Goal: Check status: Check status

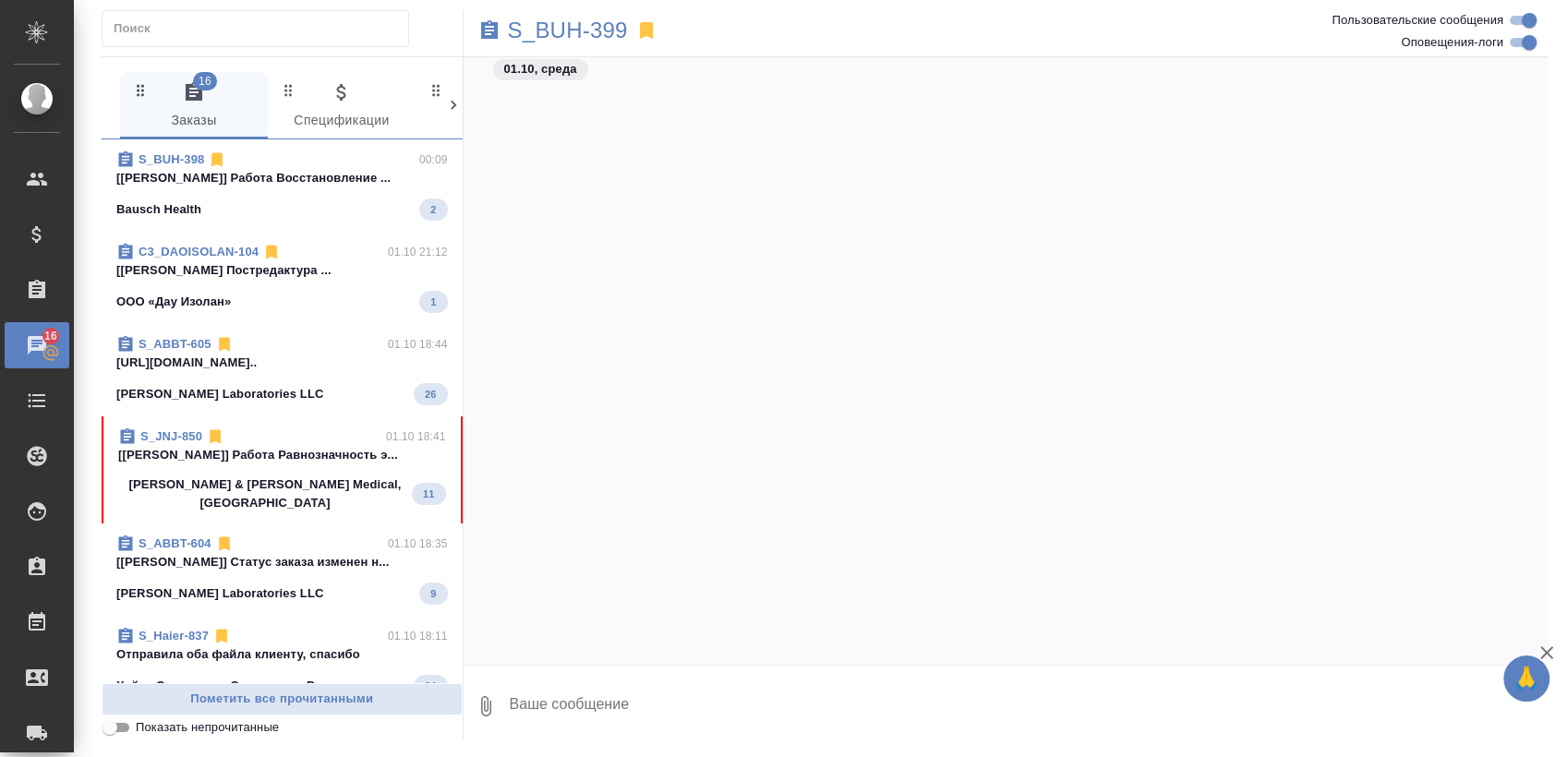
scroll to position [6504, 0]
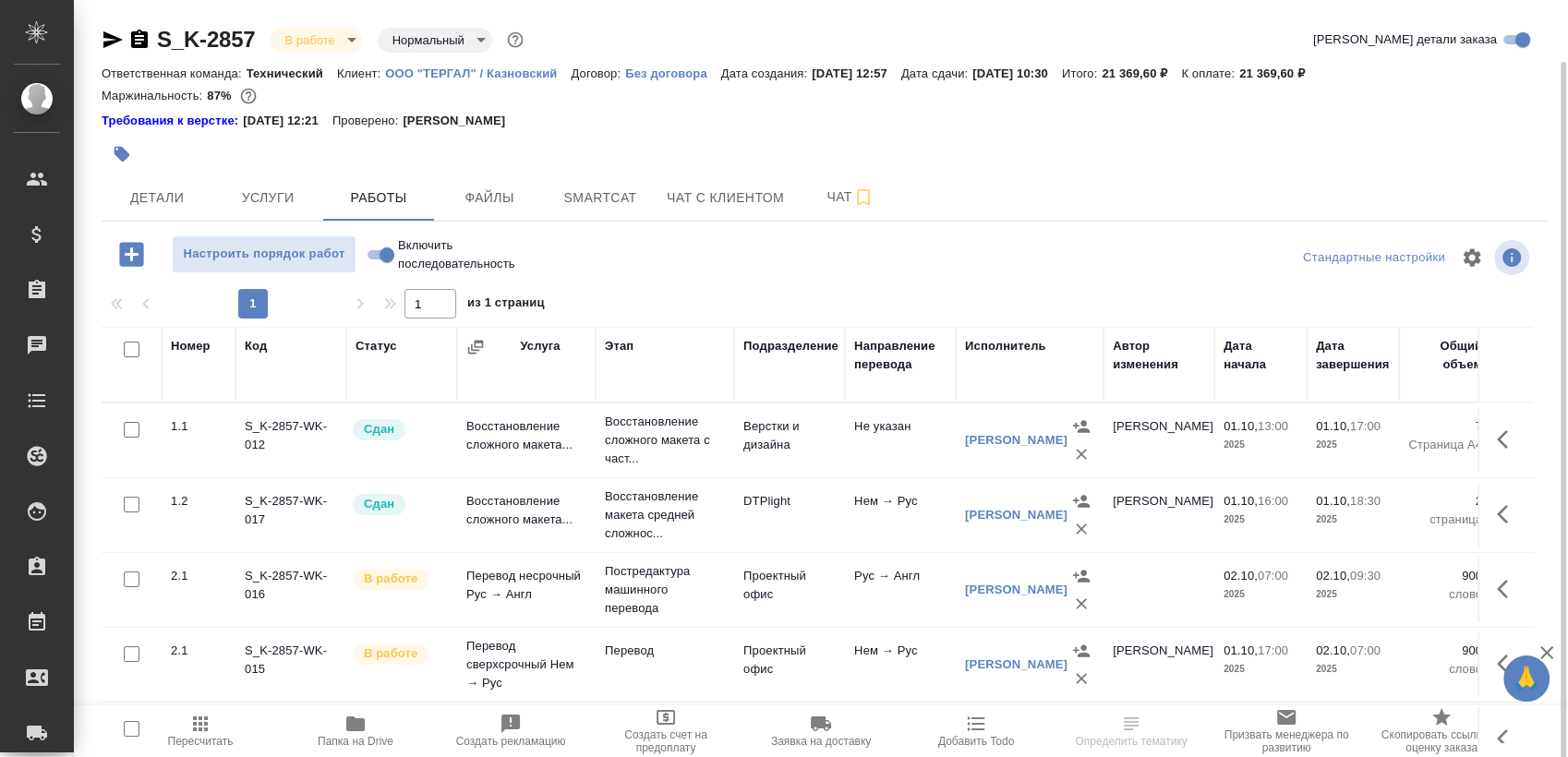
scroll to position [32, 0]
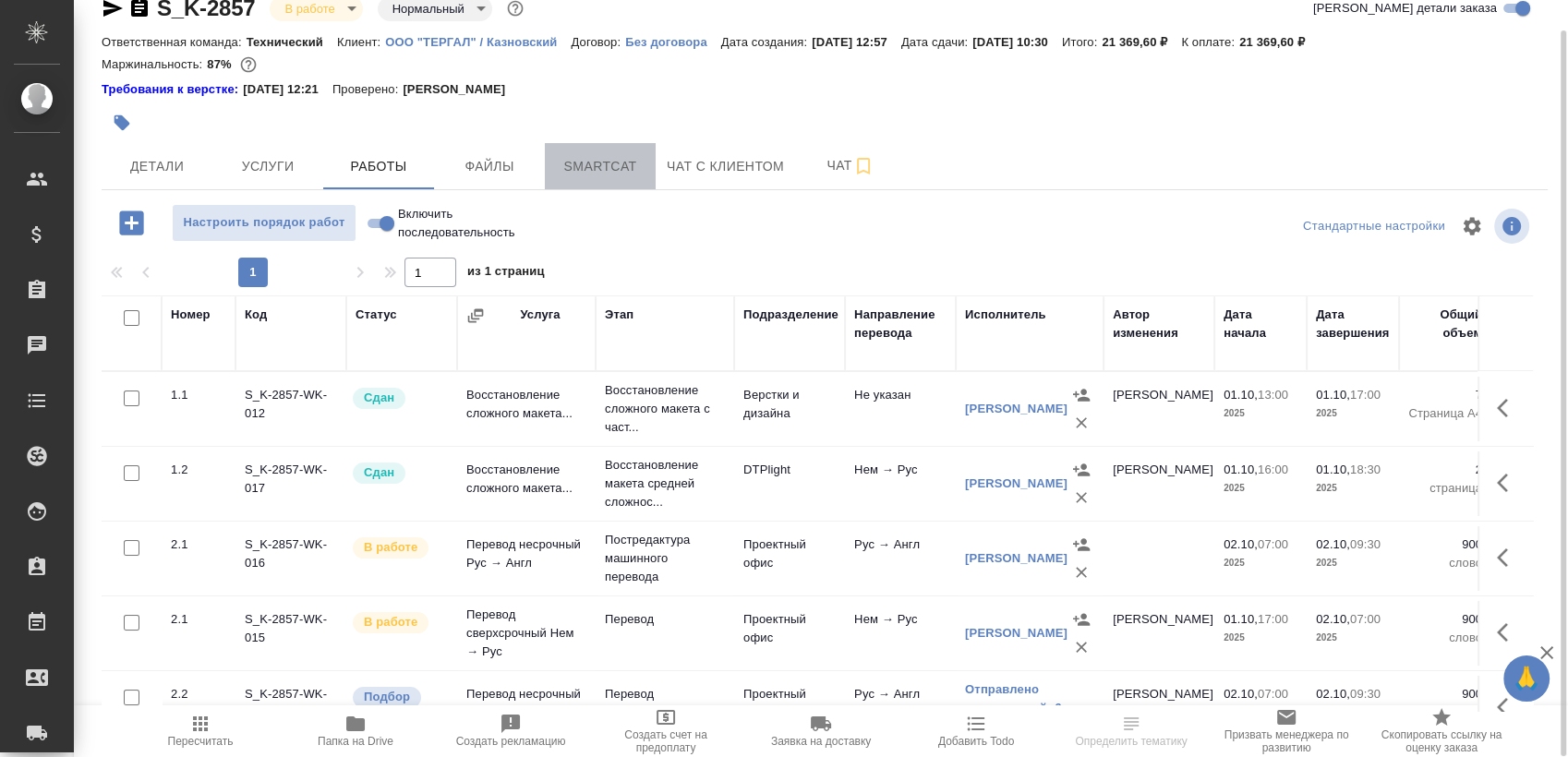
click at [570, 165] on span "Smartcat" at bounding box center [600, 167] width 89 height 23
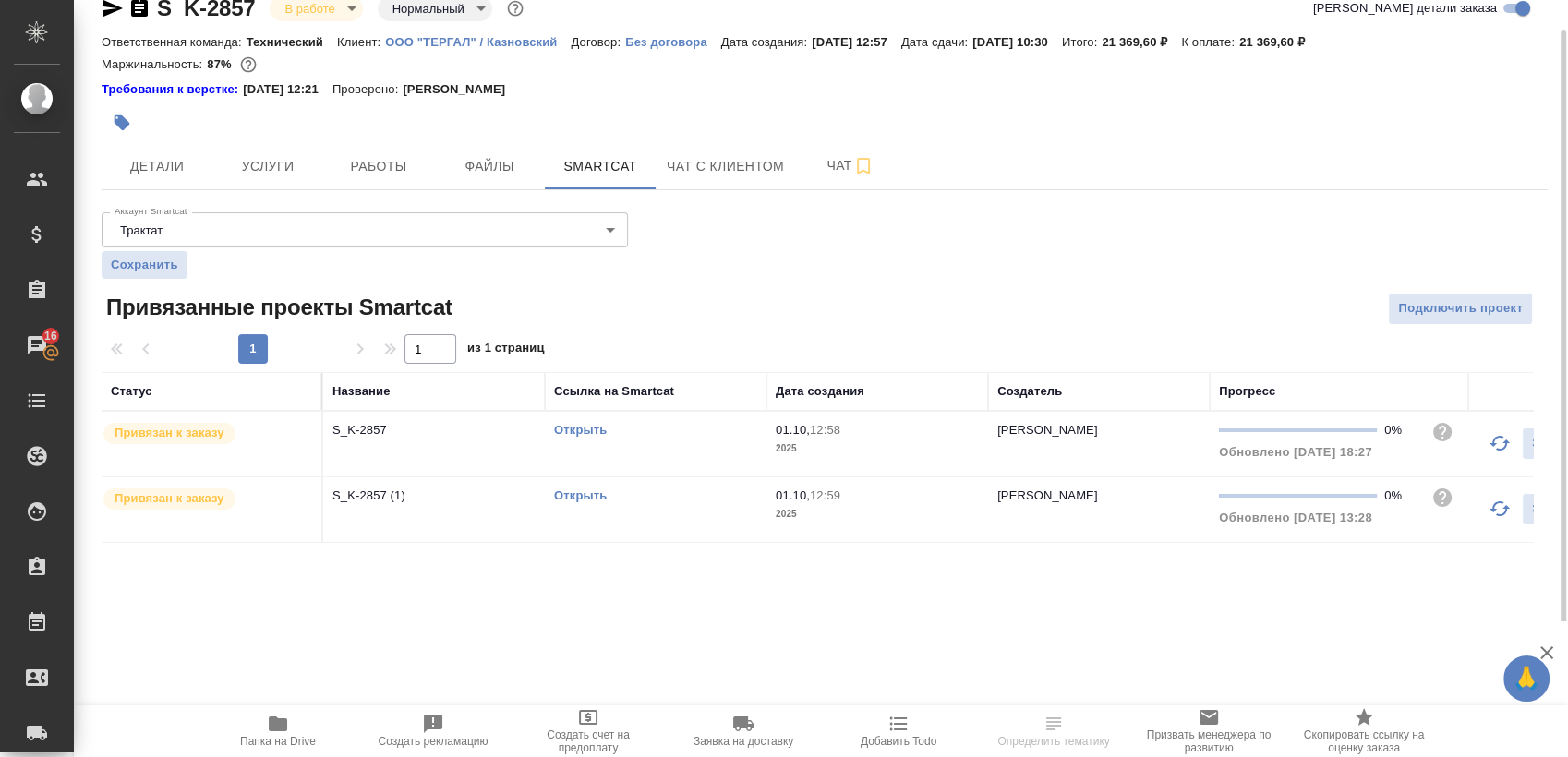
click at [587, 431] on link "Открыть" at bounding box center [580, 429] width 53 height 13
click at [578, 496] on link "Открыть" at bounding box center [580, 495] width 53 height 13
click at [369, 158] on span "Работы" at bounding box center [379, 167] width 89 height 23
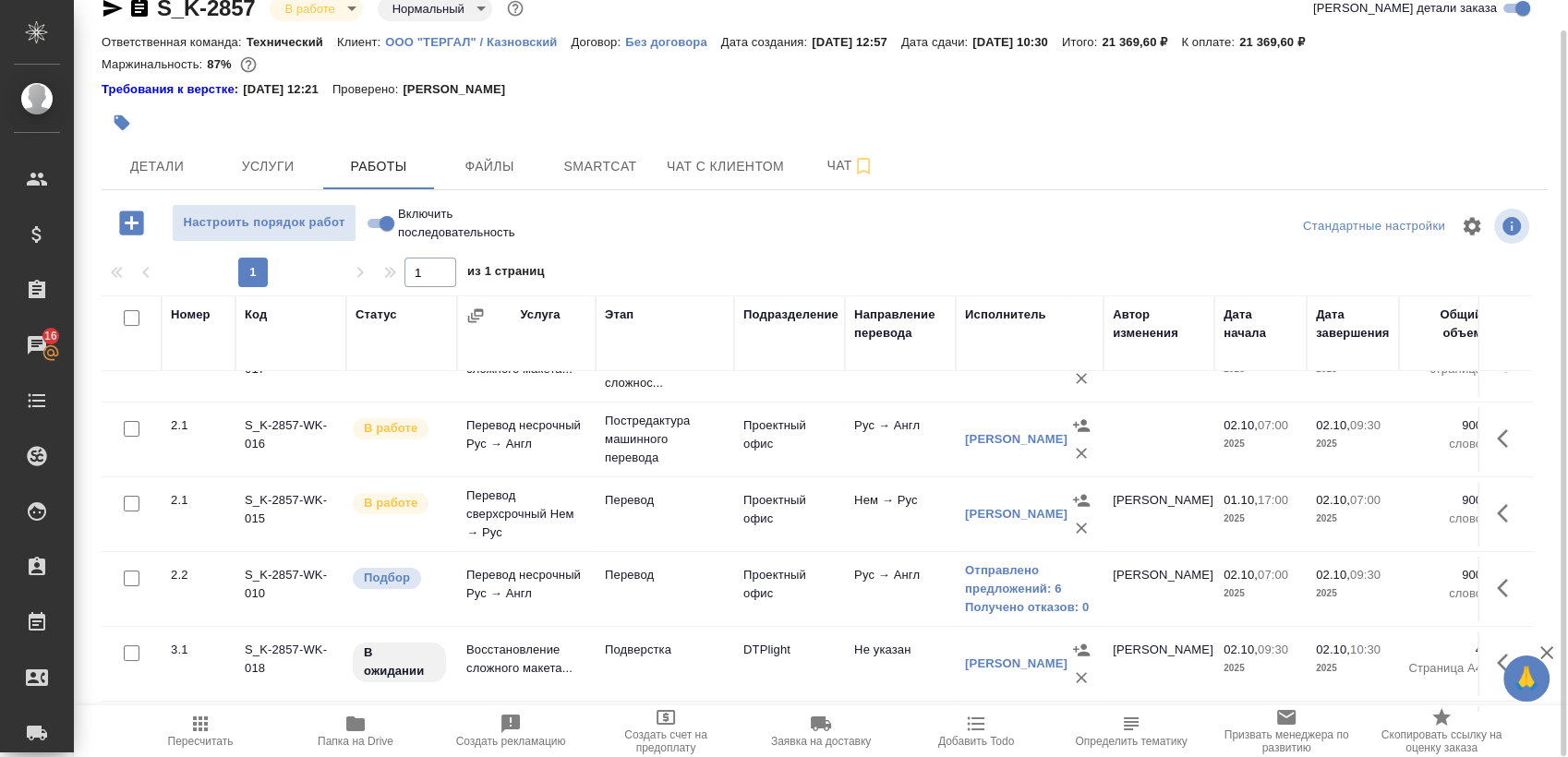
scroll to position [126, 0]
